Goal: Information Seeking & Learning: Learn about a topic

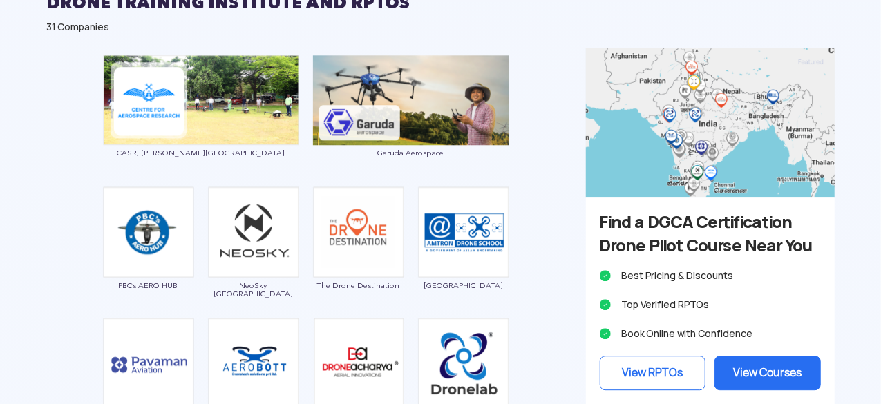
scroll to position [2124, 0]
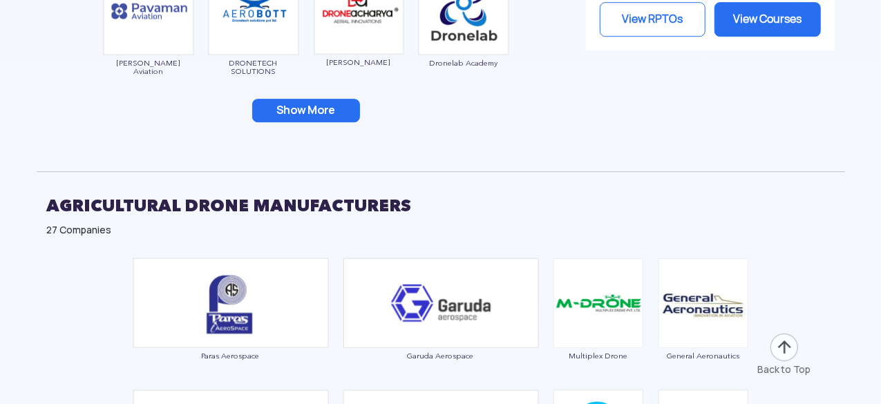
click at [317, 104] on button "Show More" at bounding box center [306, 111] width 108 height 24
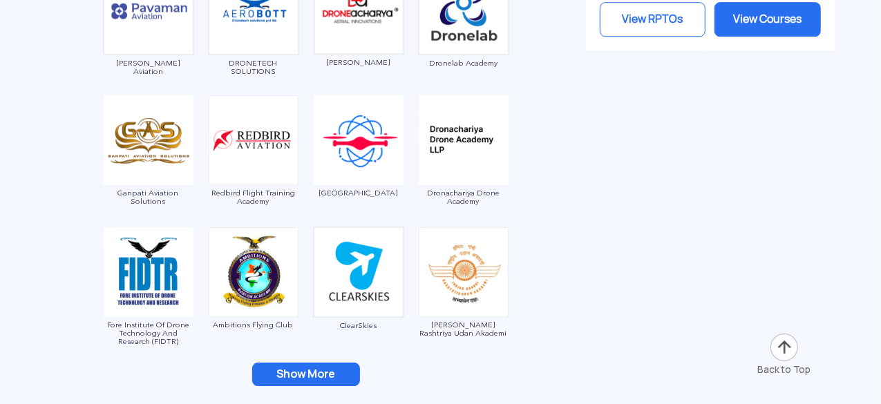
click at [332, 375] on button "Show More" at bounding box center [306, 375] width 108 height 24
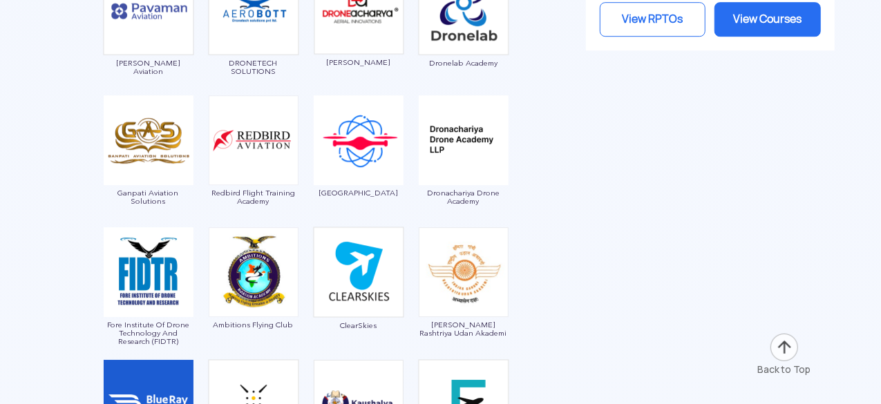
click at [604, 220] on div at bounding box center [441, 131] width 809 height 1085
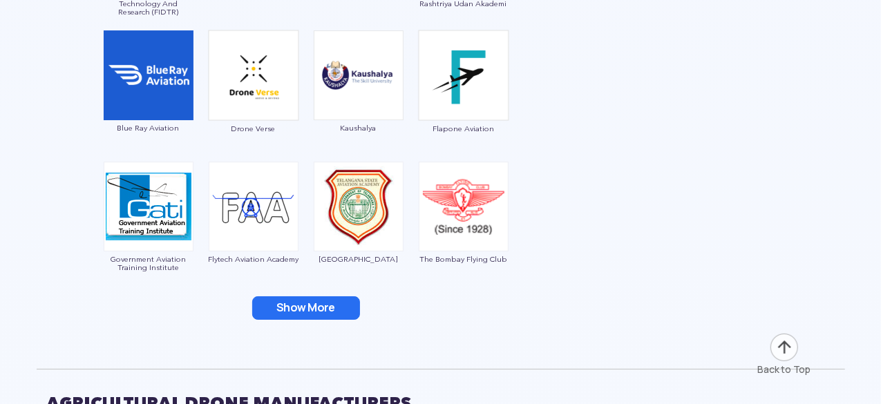
scroll to position [2478, 0]
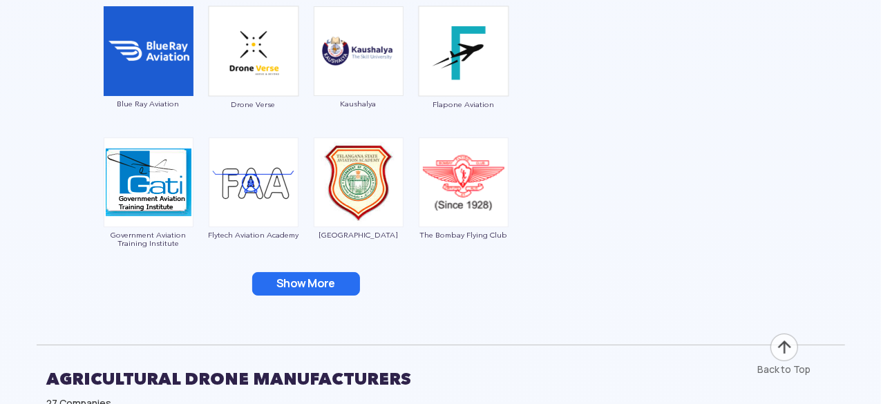
click at [286, 277] on button "Show More" at bounding box center [306, 284] width 108 height 24
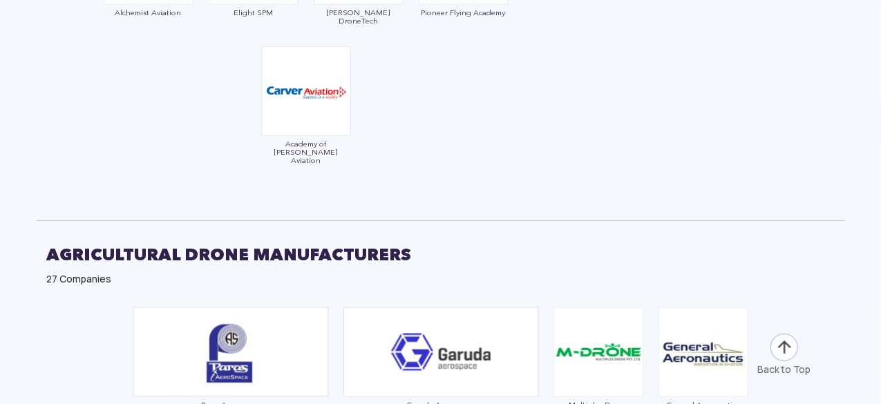
scroll to position [3186, 0]
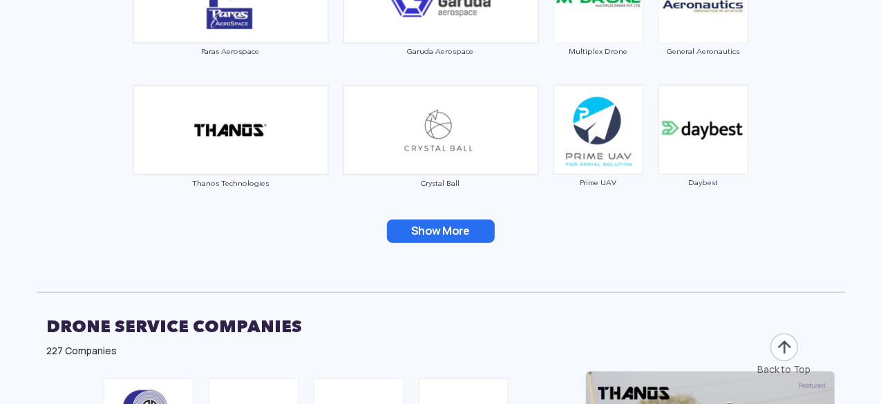
click at [434, 221] on button "Show More" at bounding box center [441, 232] width 108 height 24
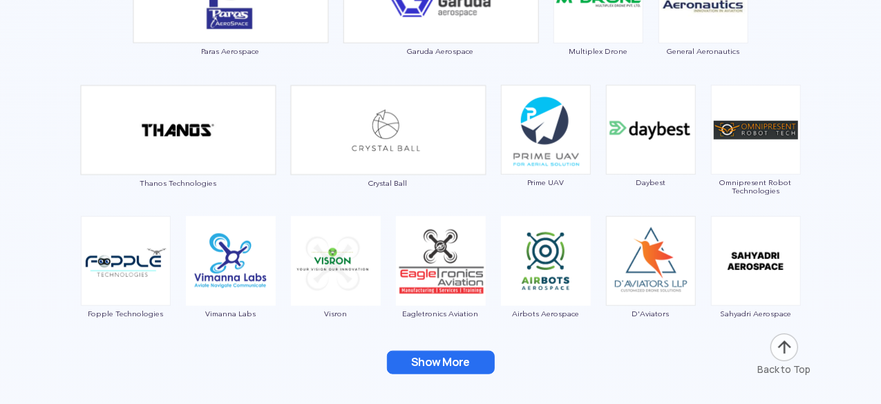
click at [420, 351] on button "Show More" at bounding box center [441, 363] width 108 height 24
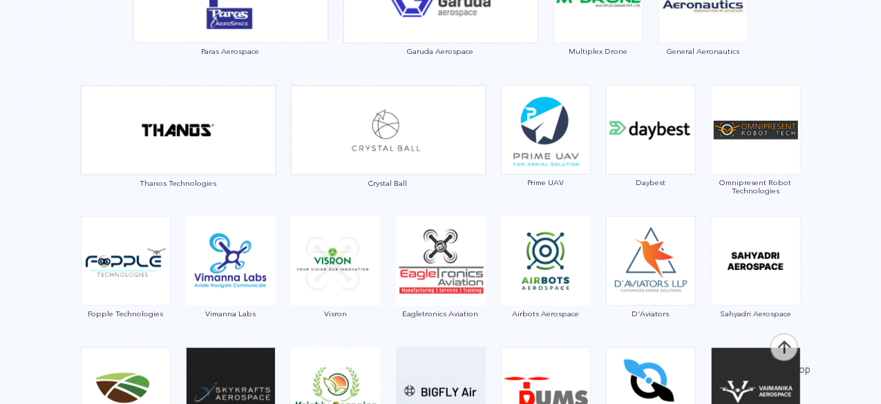
click at [54, 263] on div "Paras Aerospace Garuda Aerospace Multiplex Drone General Aeronautics Thanos Tec…" at bounding box center [441, 304] width 809 height 716
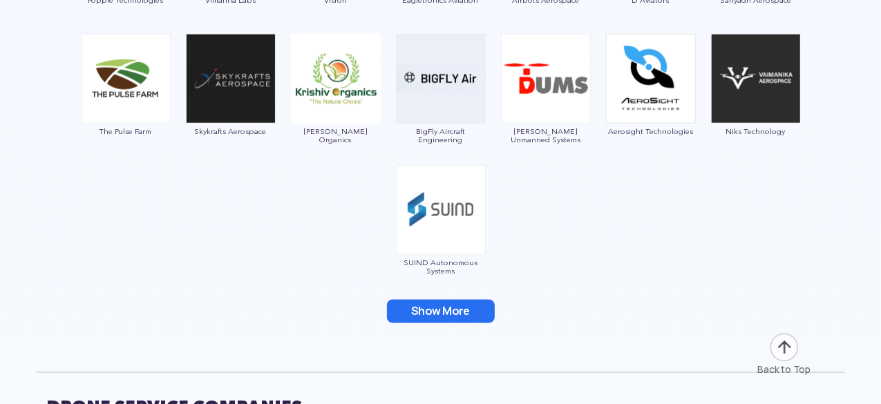
scroll to position [3540, 0]
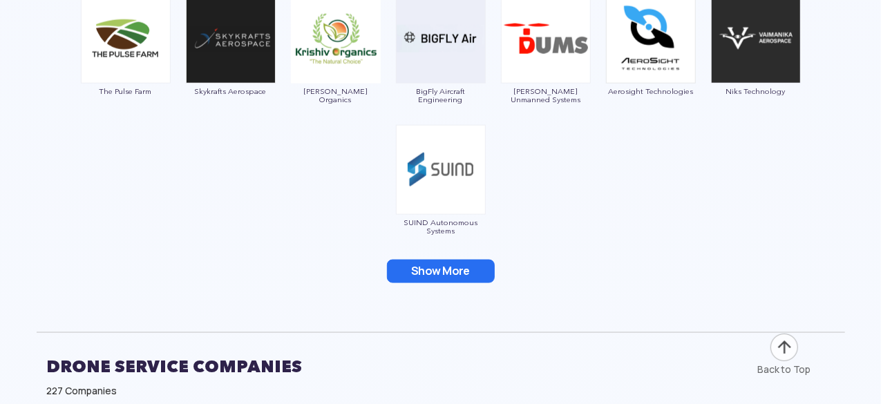
click at [451, 266] on button "Show More" at bounding box center [441, 272] width 108 height 24
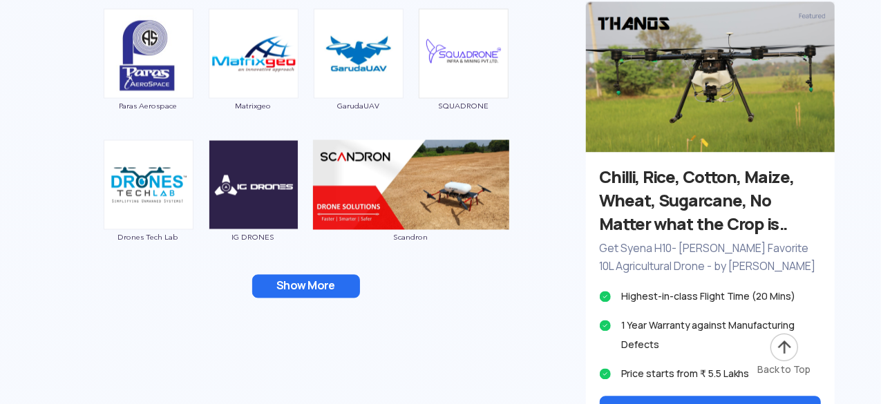
scroll to position [3921, 0]
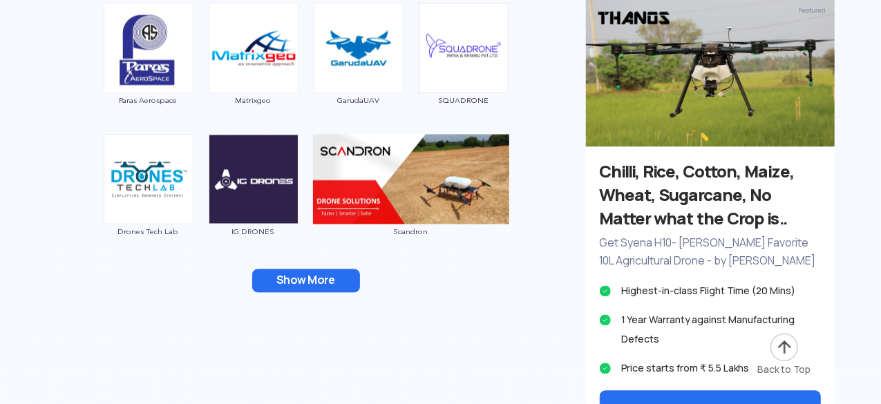
click at [317, 280] on button "Show More" at bounding box center [306, 282] width 108 height 24
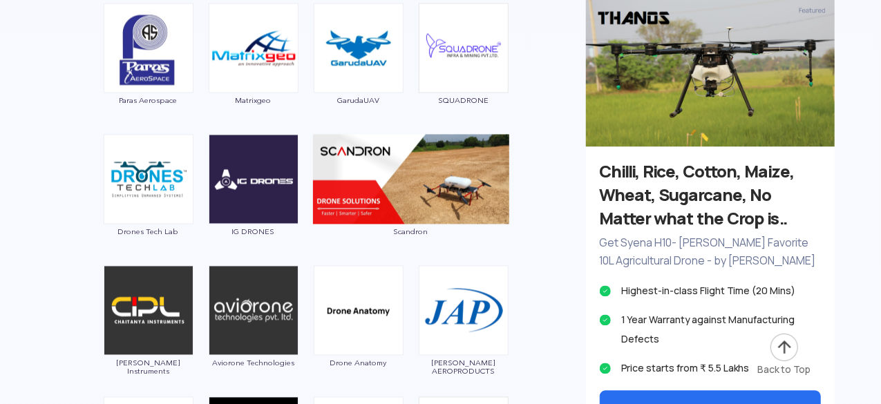
click at [43, 290] on div "Paras Aerospace Matrixgeo GarudaUAV SQUADRONE Drones Tech Lab IG DRONES Scandro…" at bounding box center [306, 288] width 539 height 583
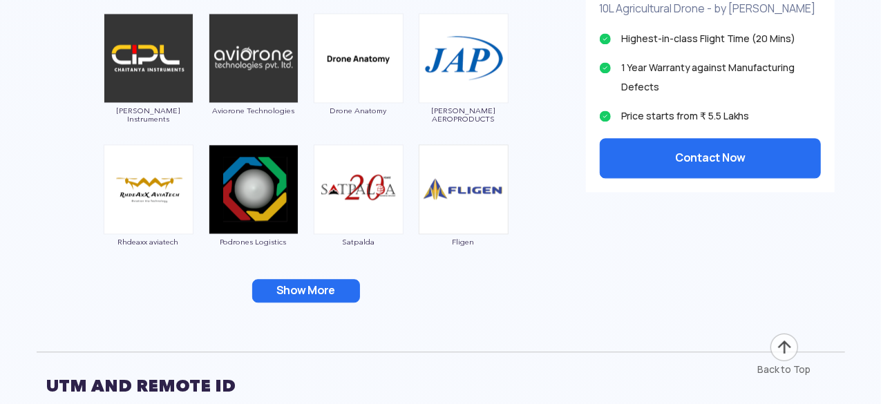
scroll to position [4176, 0]
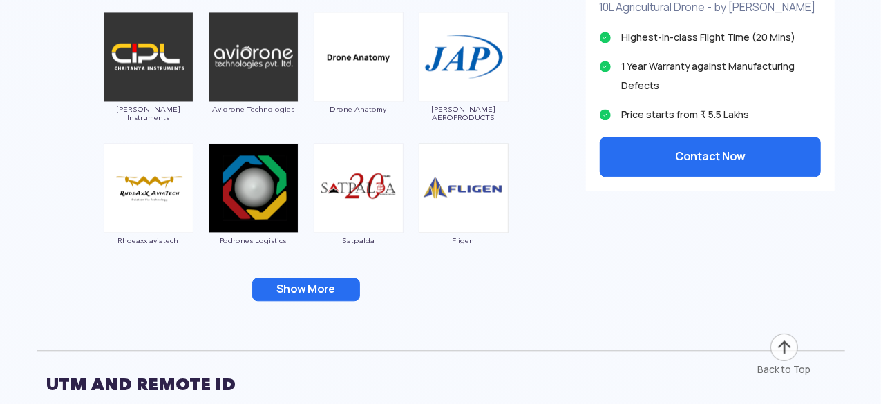
click at [312, 278] on button "Show More" at bounding box center [306, 290] width 108 height 24
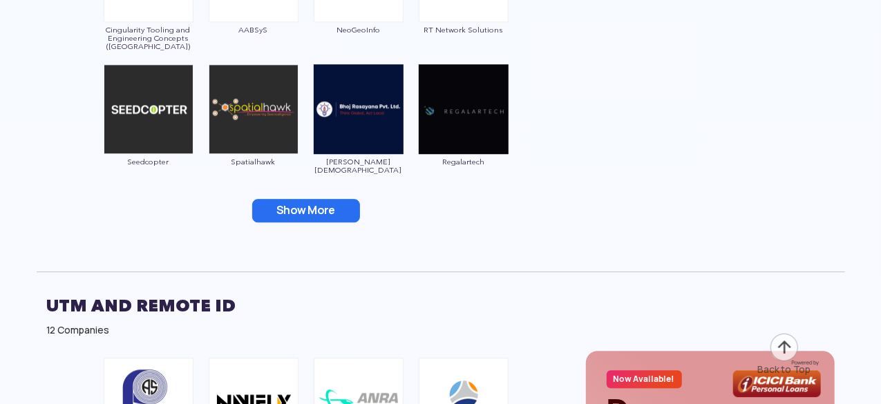
scroll to position [4530, 0]
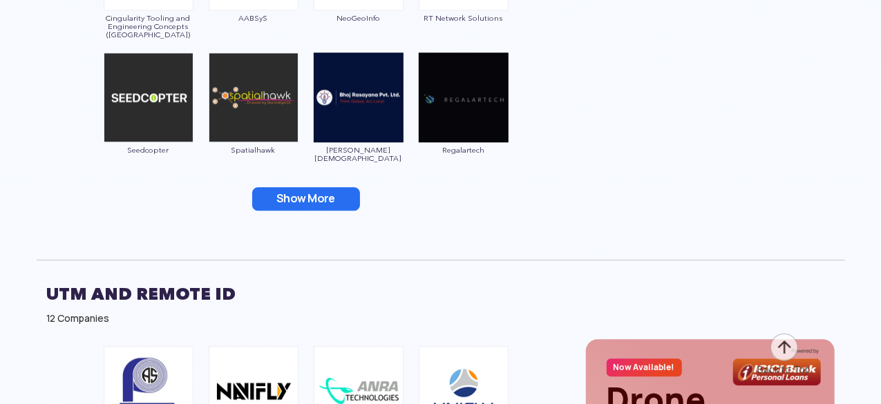
click at [320, 191] on button "Show More" at bounding box center [306, 199] width 108 height 24
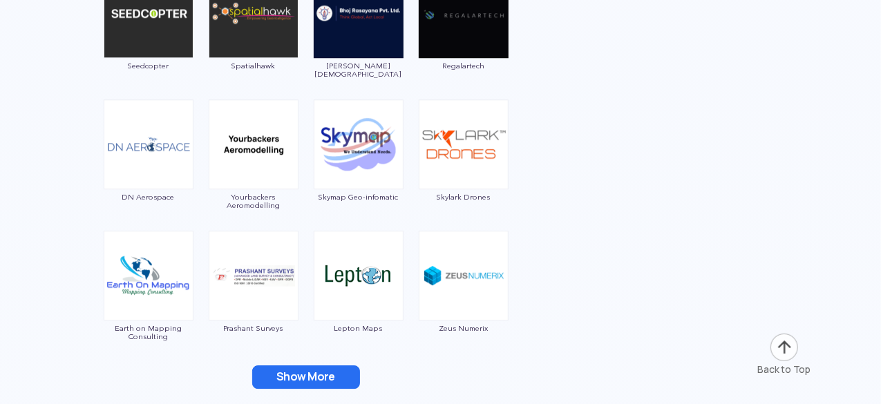
scroll to position [4640, 0]
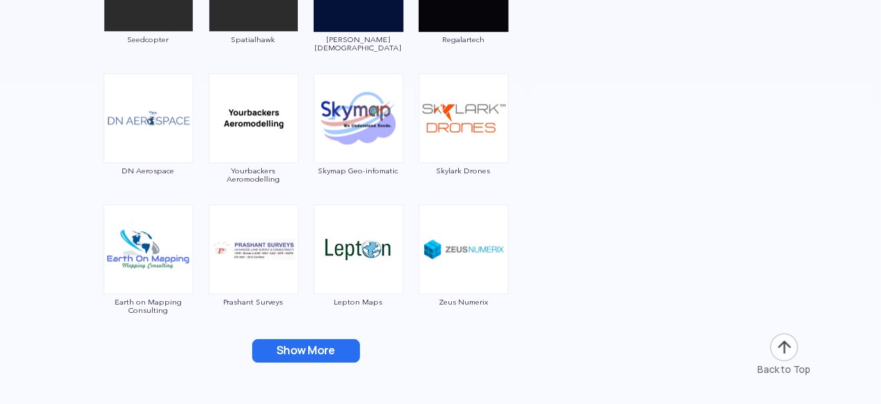
click at [295, 347] on button "Show More" at bounding box center [306, 351] width 108 height 24
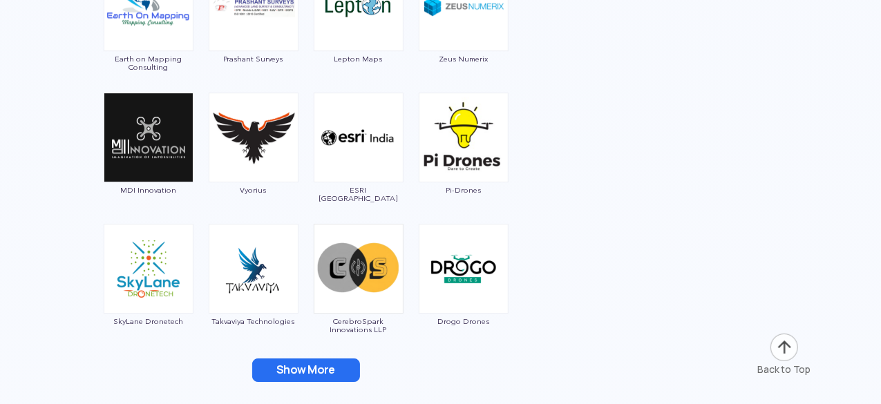
scroll to position [4911, 0]
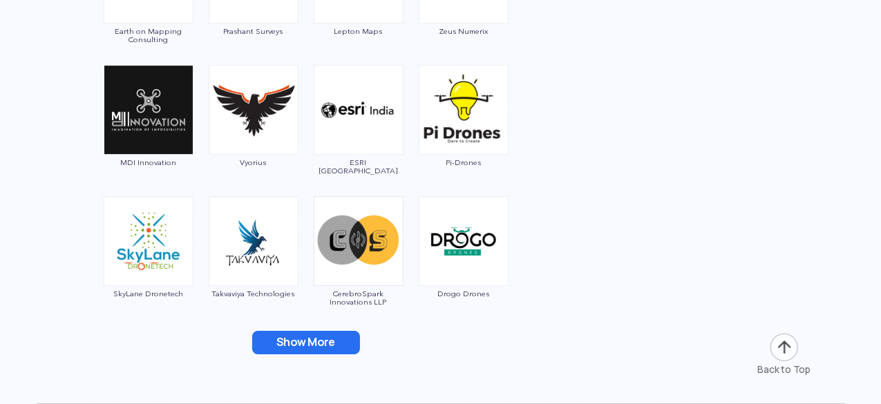
click at [292, 331] on button "Show More" at bounding box center [306, 343] width 108 height 24
